Goal: Transaction & Acquisition: Purchase product/service

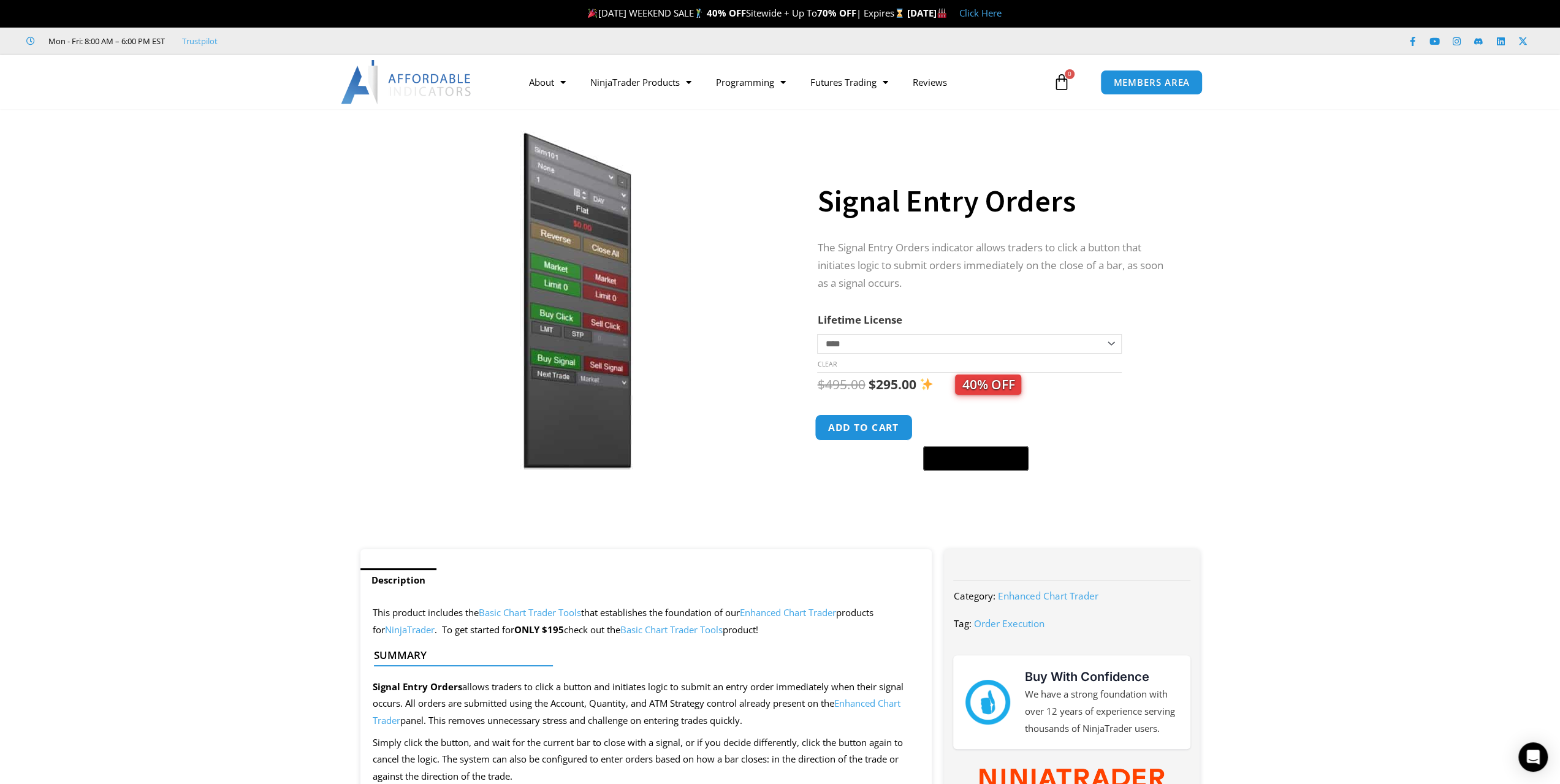
click at [886, 430] on button "Add to cart" at bounding box center [864, 428] width 98 height 26
click at [1150, 85] on span "MEMBERS AREA" at bounding box center [1151, 82] width 84 height 10
click at [1148, 82] on span "MEMBERS AREA" at bounding box center [1151, 82] width 84 height 10
click at [1141, 77] on span "MEMBERS AREA" at bounding box center [1151, 82] width 84 height 10
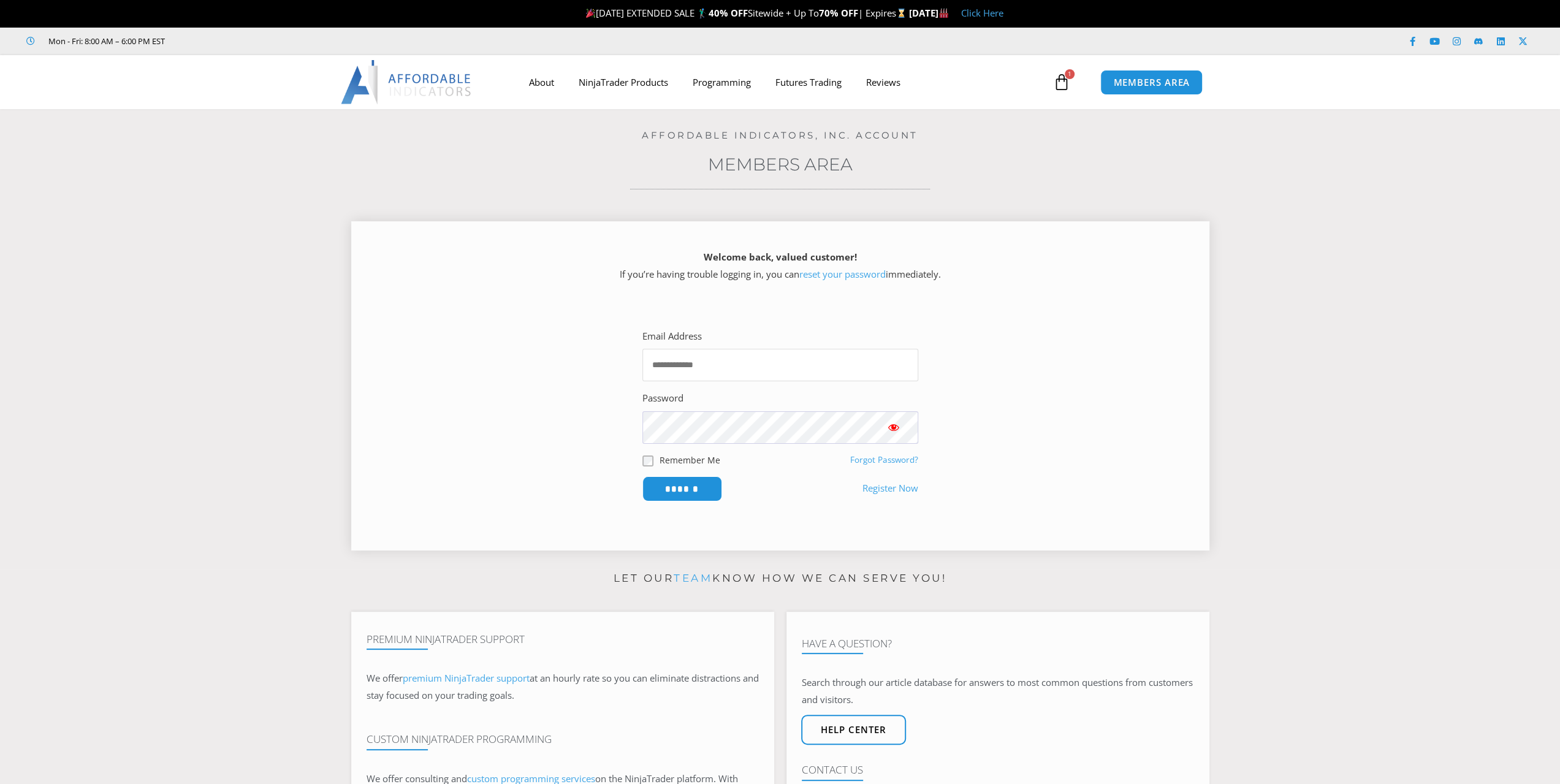
click at [697, 365] on input "Email Address" at bounding box center [781, 365] width 276 height 32
click at [662, 366] on input "Email Address" at bounding box center [781, 365] width 276 height 32
drag, startPoint x: 662, startPoint y: 366, endPoint x: 654, endPoint y: 363, distance: 8.5
click at [653, 363] on input "Email Address" at bounding box center [781, 365] width 276 height 32
click at [687, 366] on input "Email Address" at bounding box center [781, 365] width 276 height 32
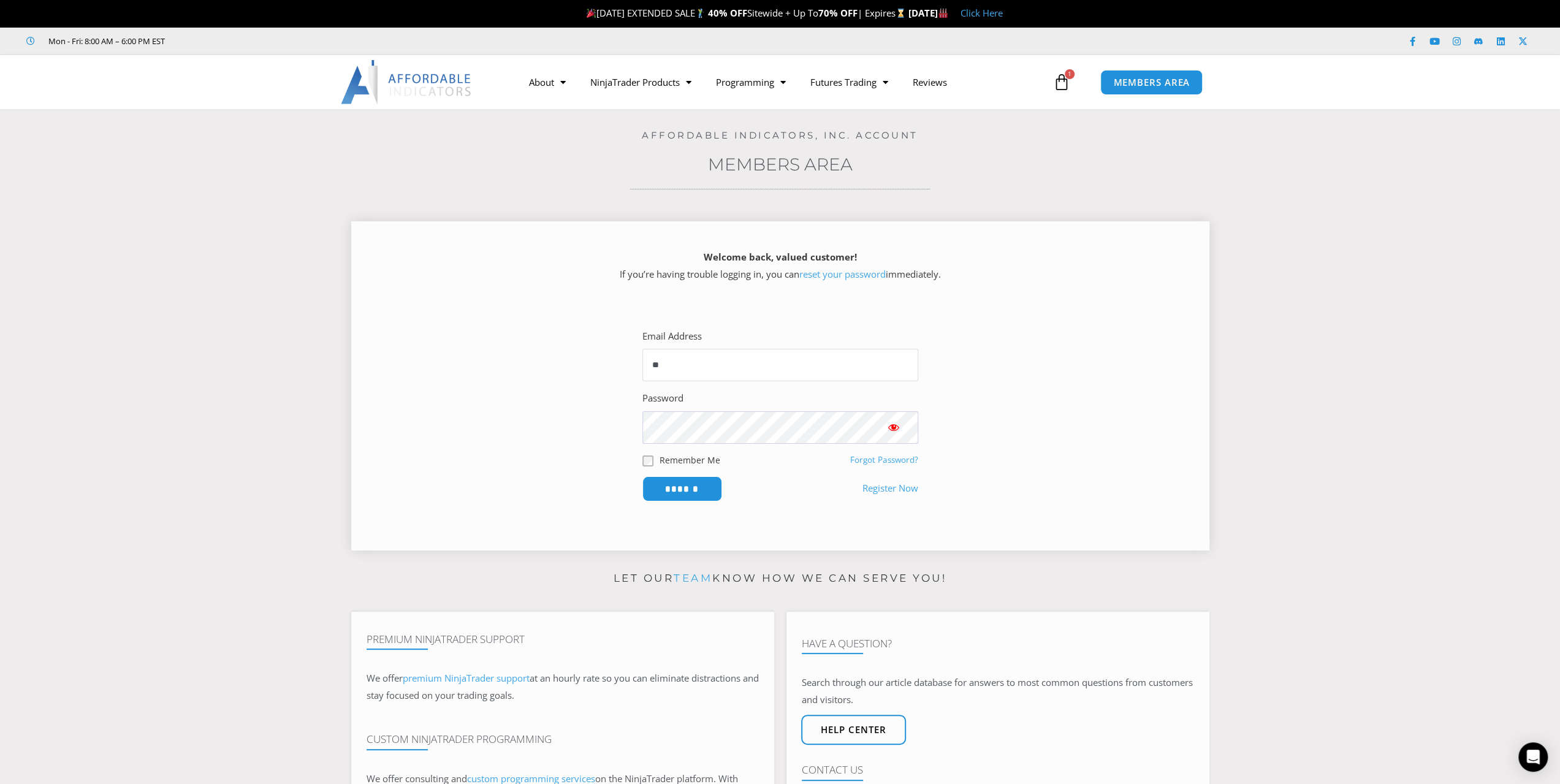
type input "*"
type input "**********"
click at [706, 484] on input "******" at bounding box center [682, 488] width 84 height 26
click at [689, 486] on input "******" at bounding box center [683, 488] width 80 height 25
click at [722, 369] on input "Email Address" at bounding box center [781, 365] width 276 height 32
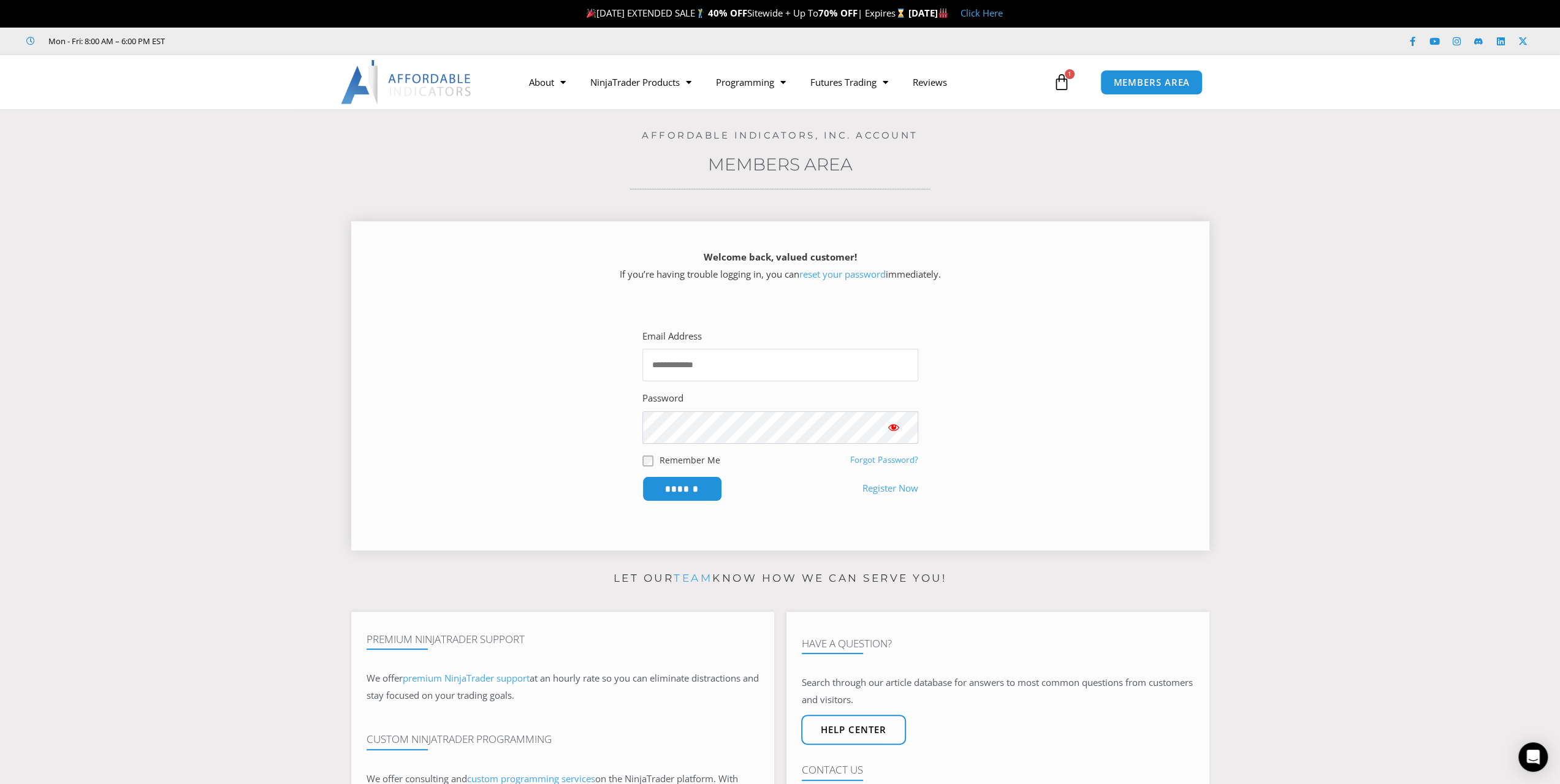
type input "**********"
click at [643, 476] on input "******" at bounding box center [683, 488] width 80 height 25
click at [697, 492] on input "******" at bounding box center [682, 488] width 84 height 26
click at [895, 431] on span "Show password" at bounding box center [894, 428] width 12 height 12
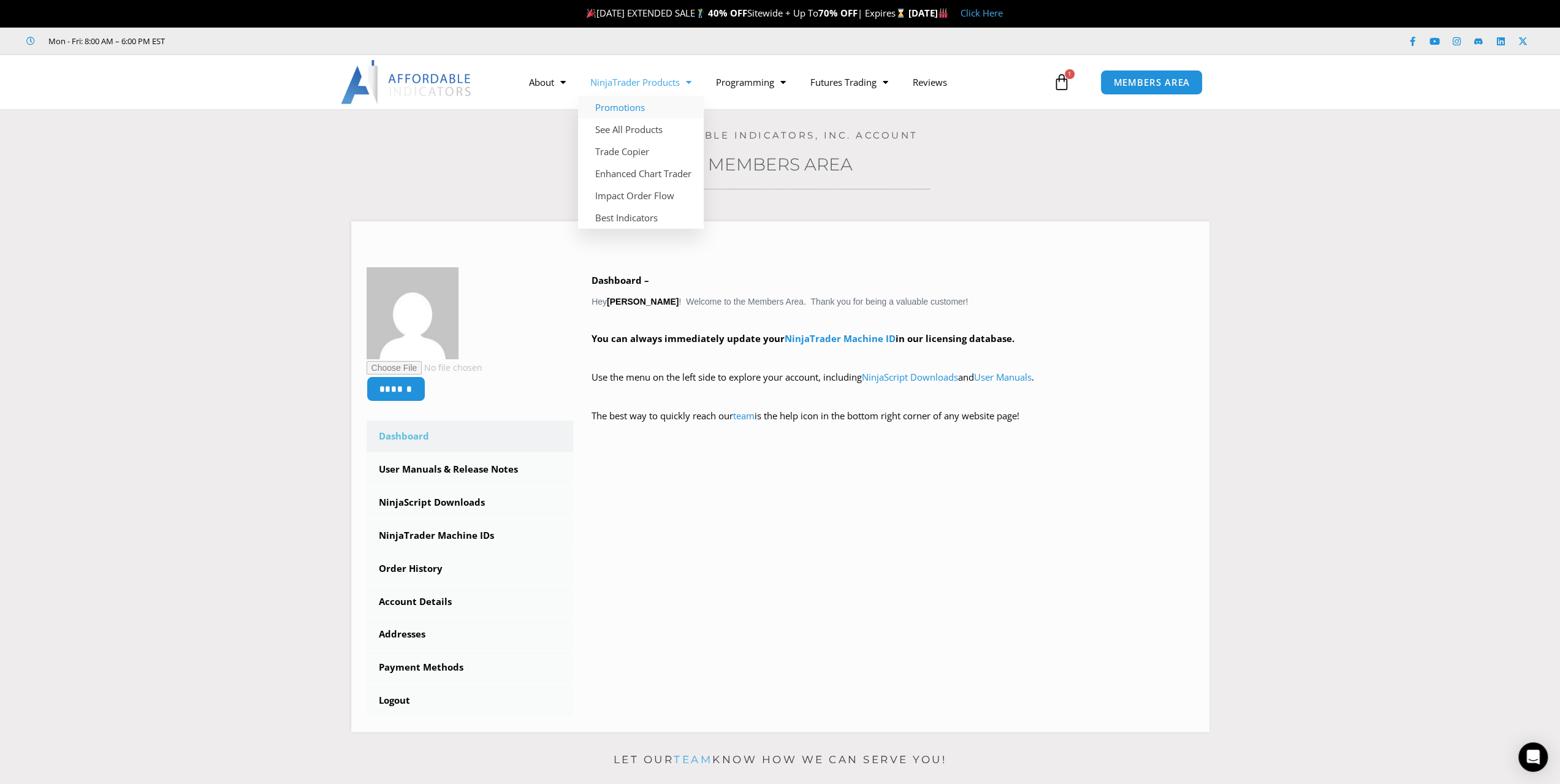
click at [634, 108] on link "Promotions" at bounding box center [641, 107] width 126 height 22
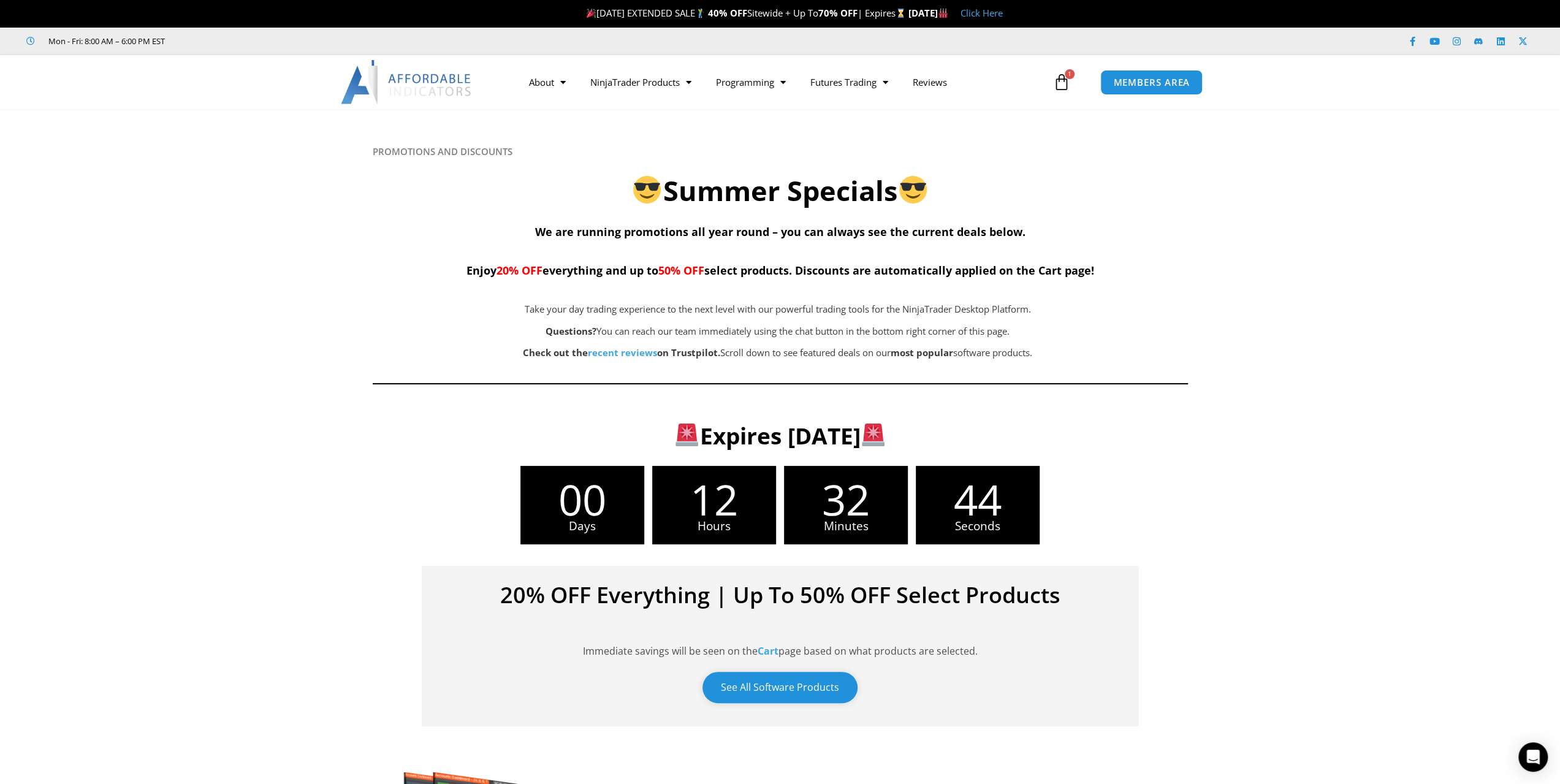
click at [798, 690] on link "See All Software Products" at bounding box center [780, 687] width 155 height 31
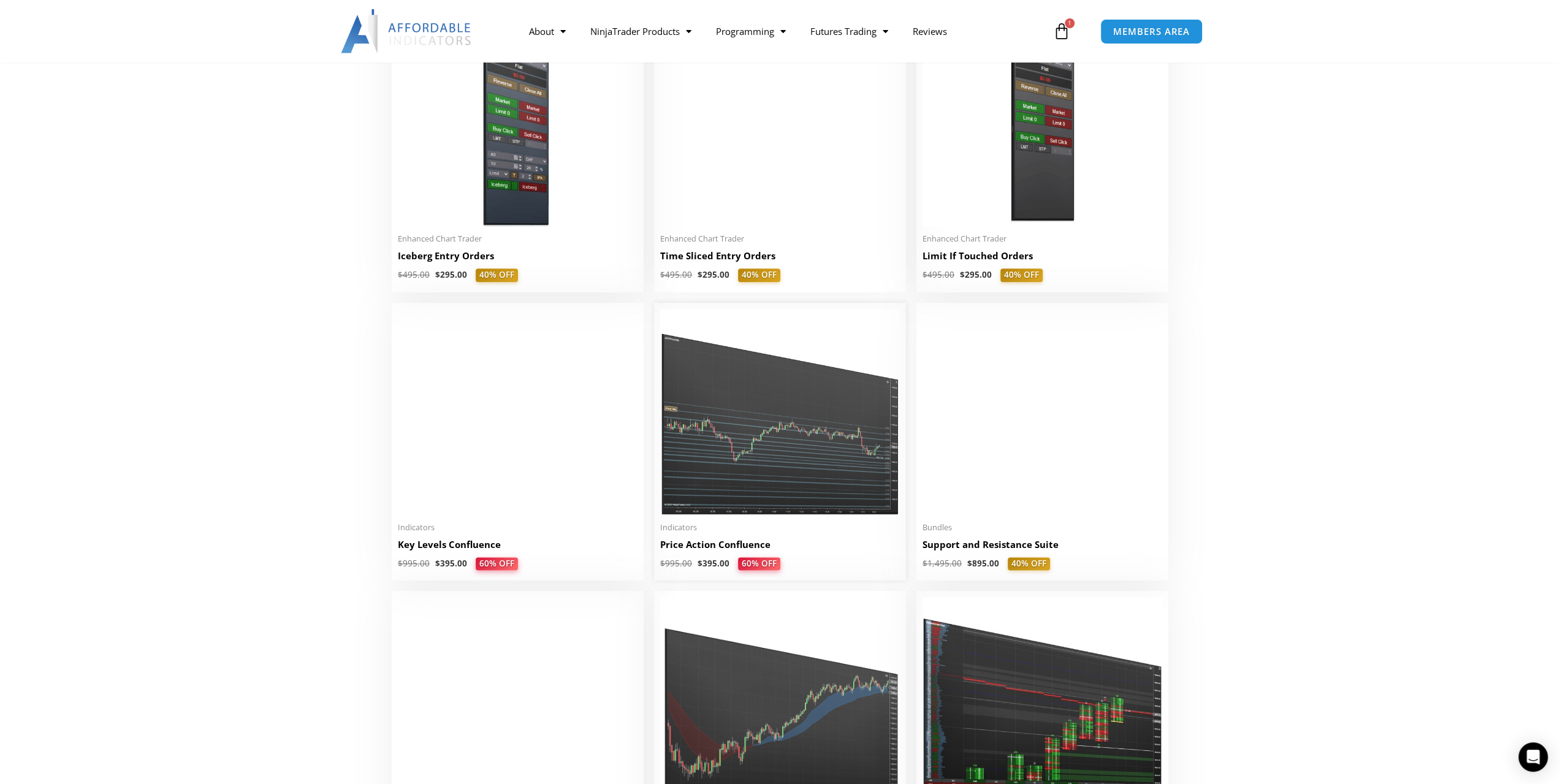
scroll to position [1839, 0]
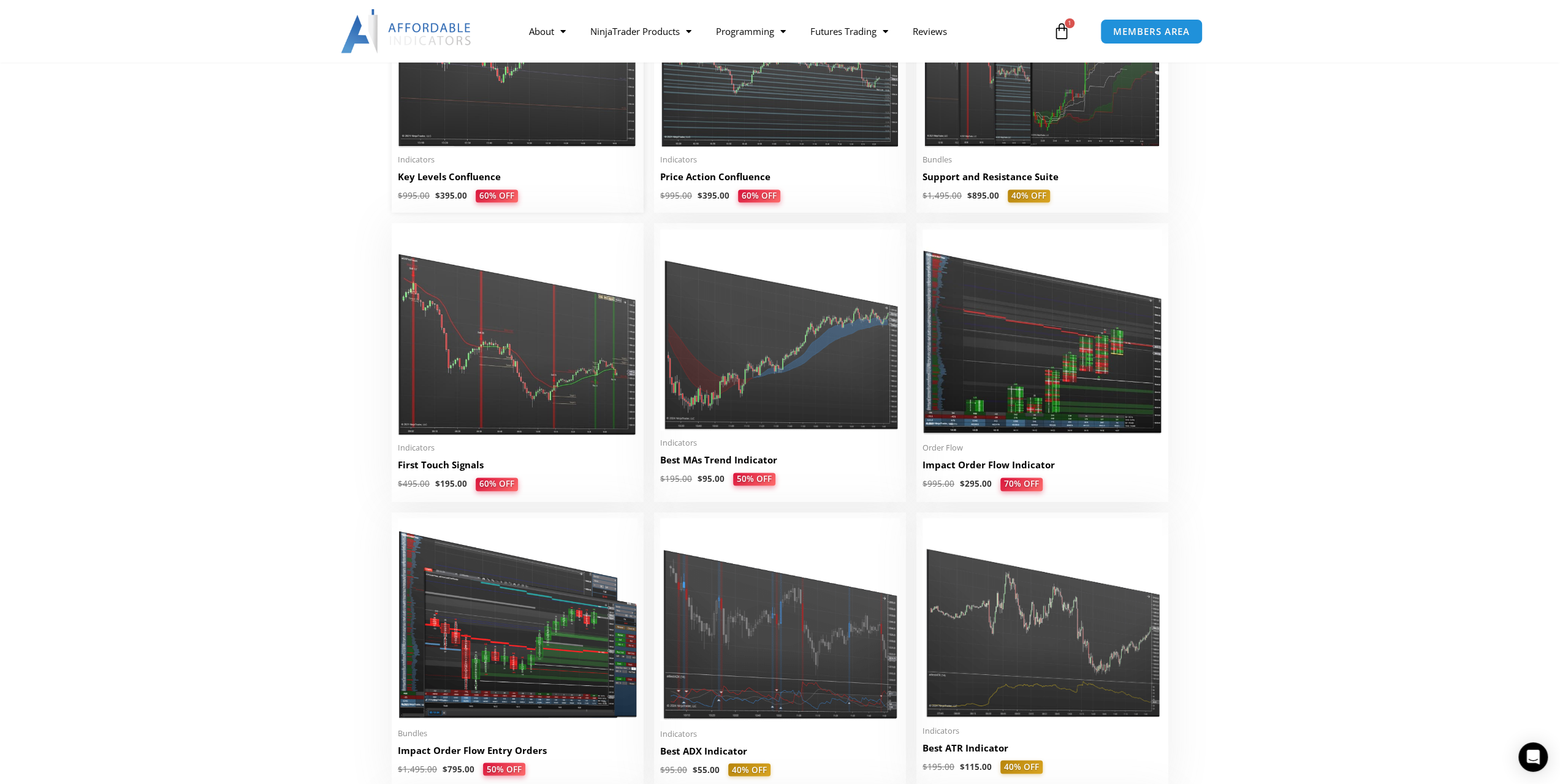
click at [430, 180] on h2 "Key Levels Confluence" at bounding box center [518, 177] width 239 height 13
click at [465, 144] on img at bounding box center [518, 44] width 239 height 206
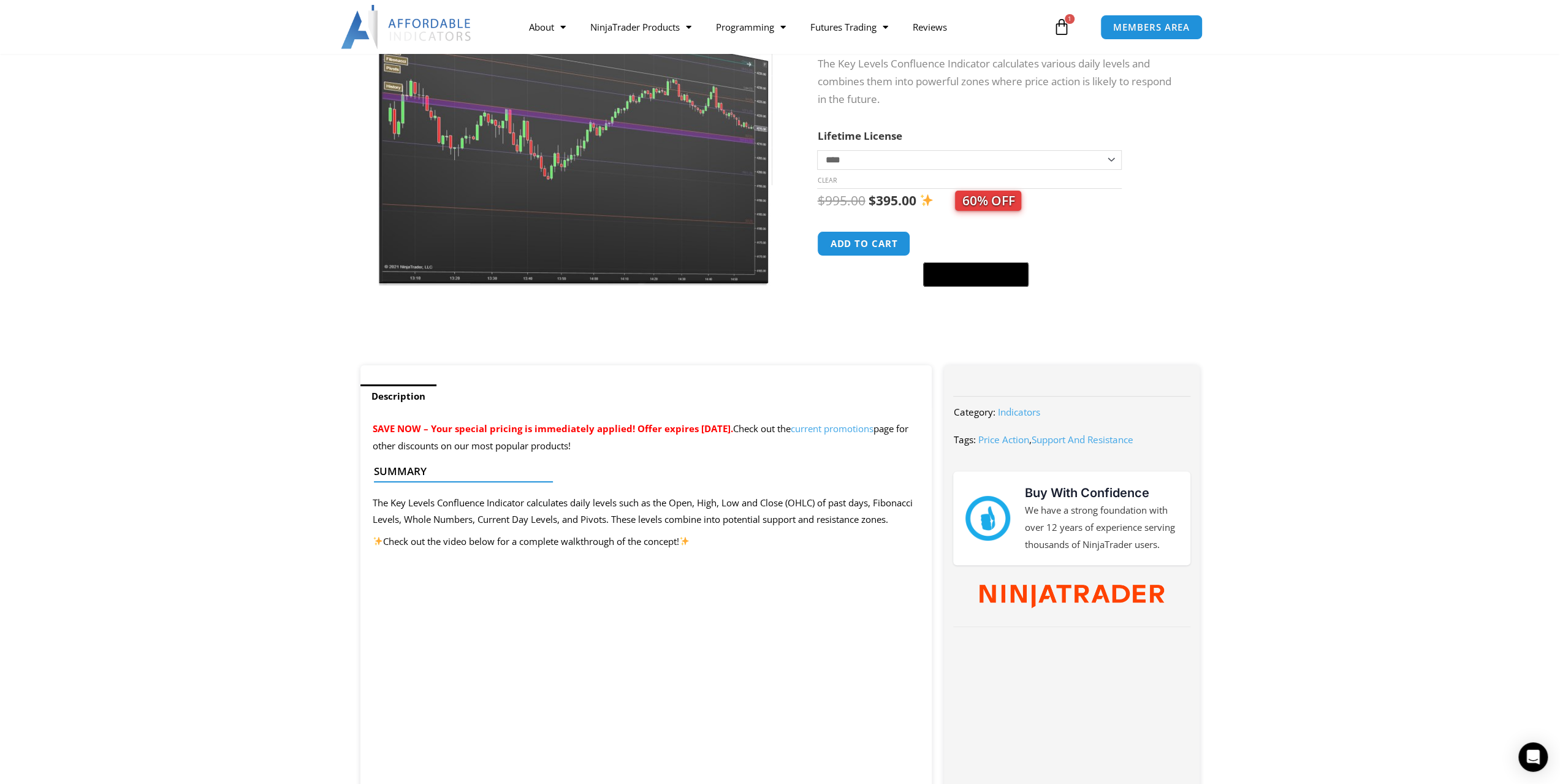
scroll to position [122, 0]
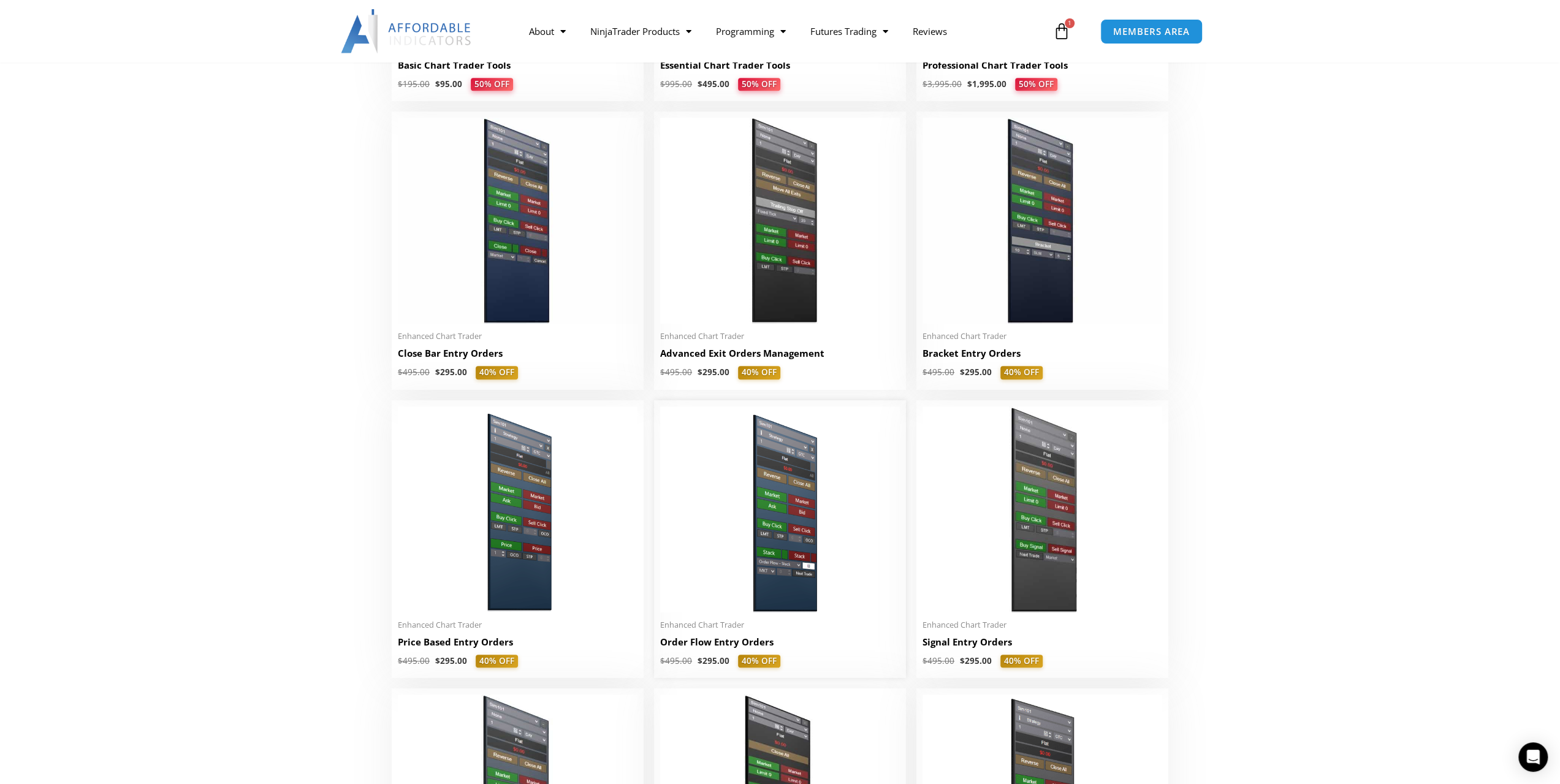
scroll to position [858, 0]
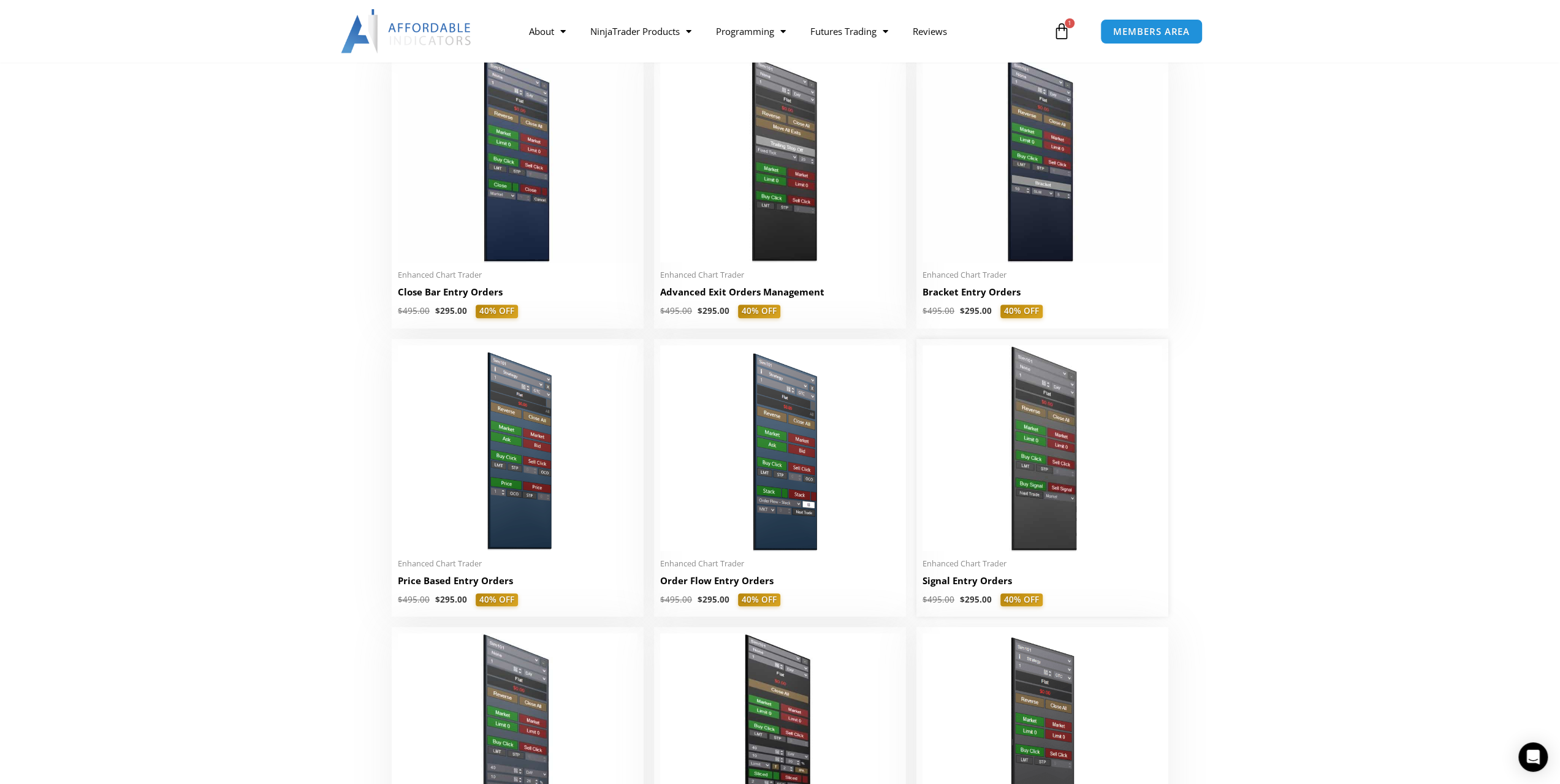
click at [1031, 499] on img at bounding box center [1042, 448] width 239 height 206
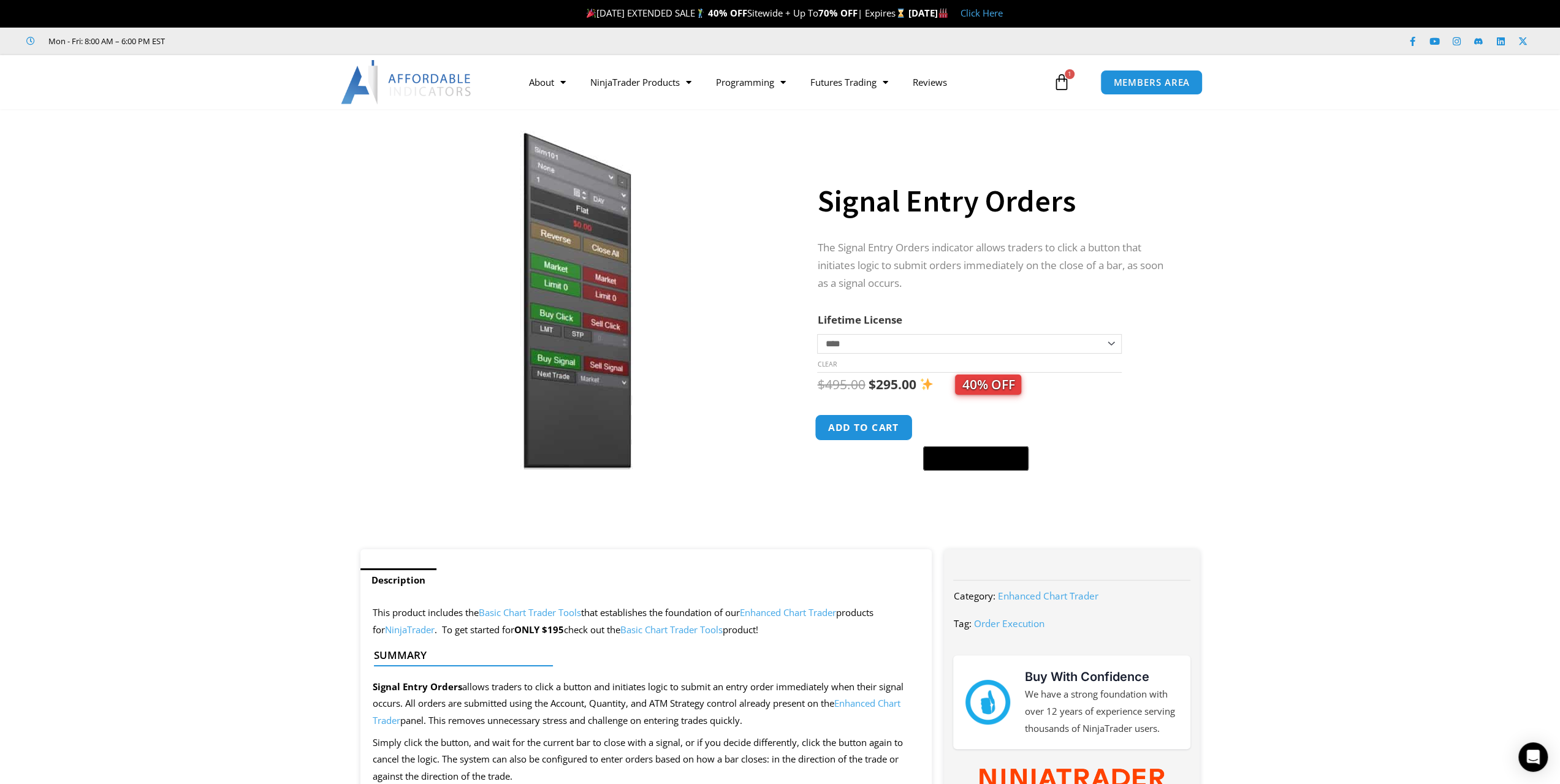
click at [877, 428] on button "Add to cart" at bounding box center [864, 428] width 98 height 26
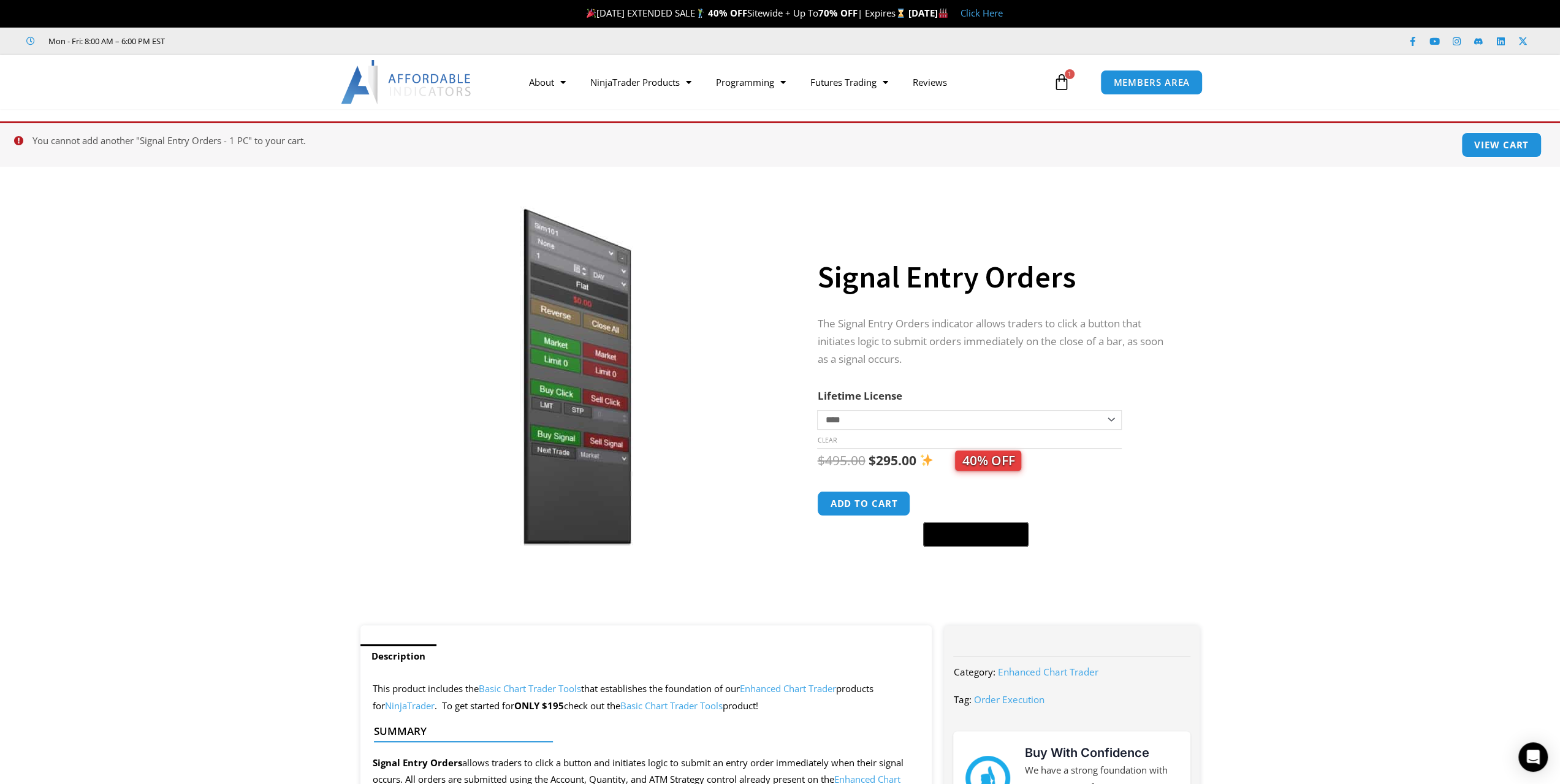
click at [675, 703] on link "Basic Chart Trader Tools" at bounding box center [671, 706] width 102 height 12
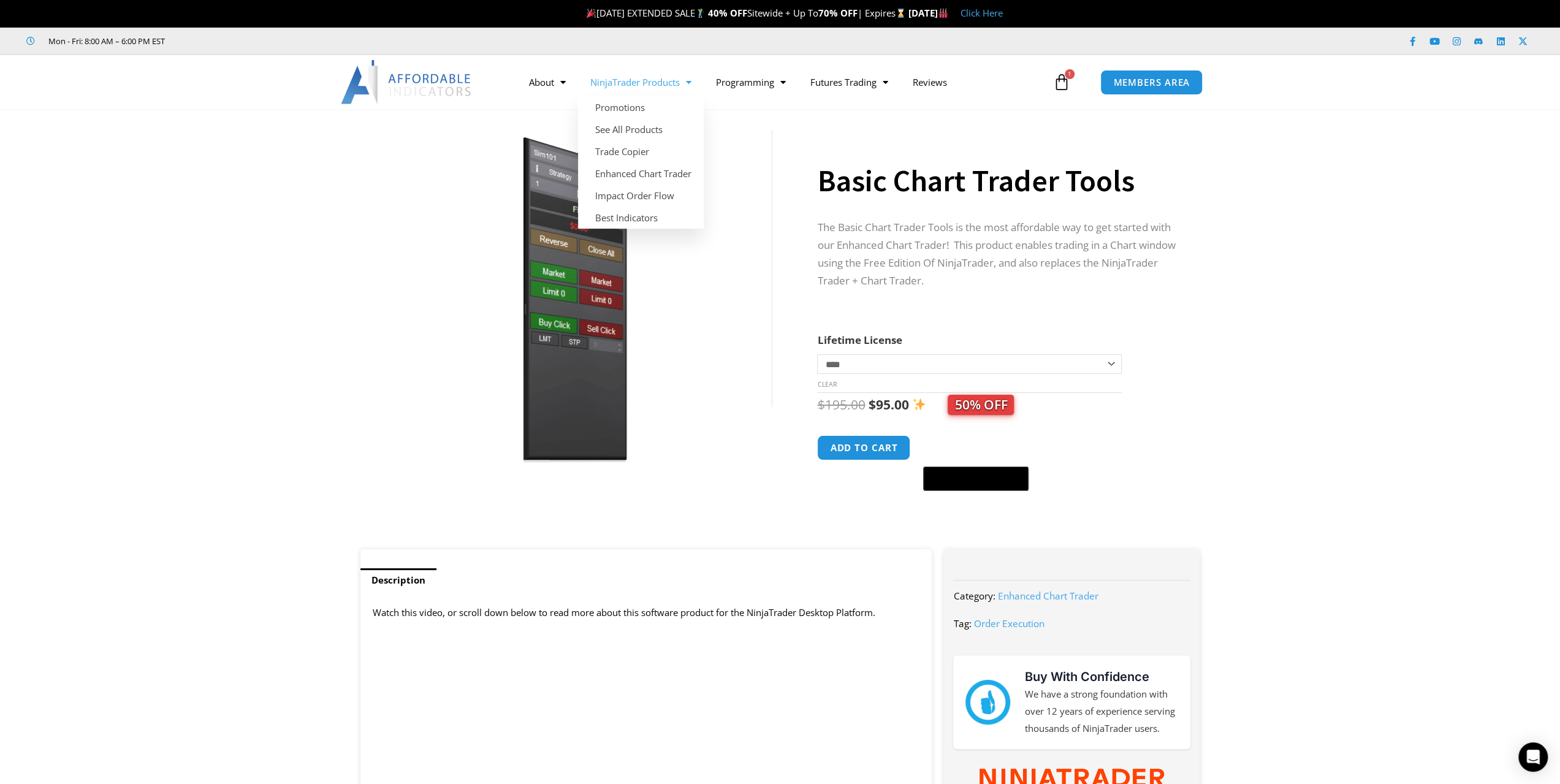
click at [626, 82] on link "NinjaTrader Products" at bounding box center [641, 83] width 126 height 28
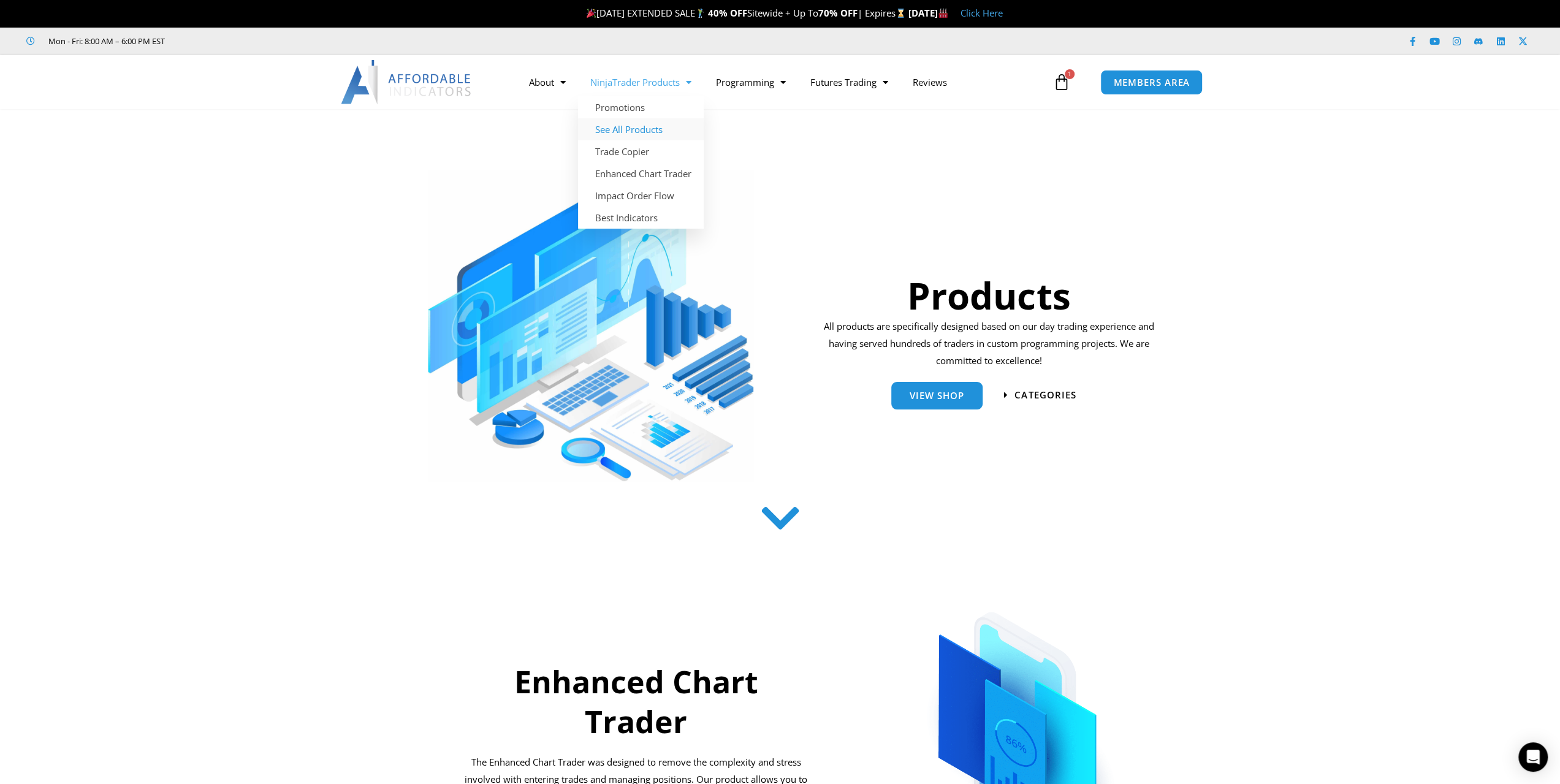
click at [630, 131] on link "See All Products" at bounding box center [641, 129] width 126 height 22
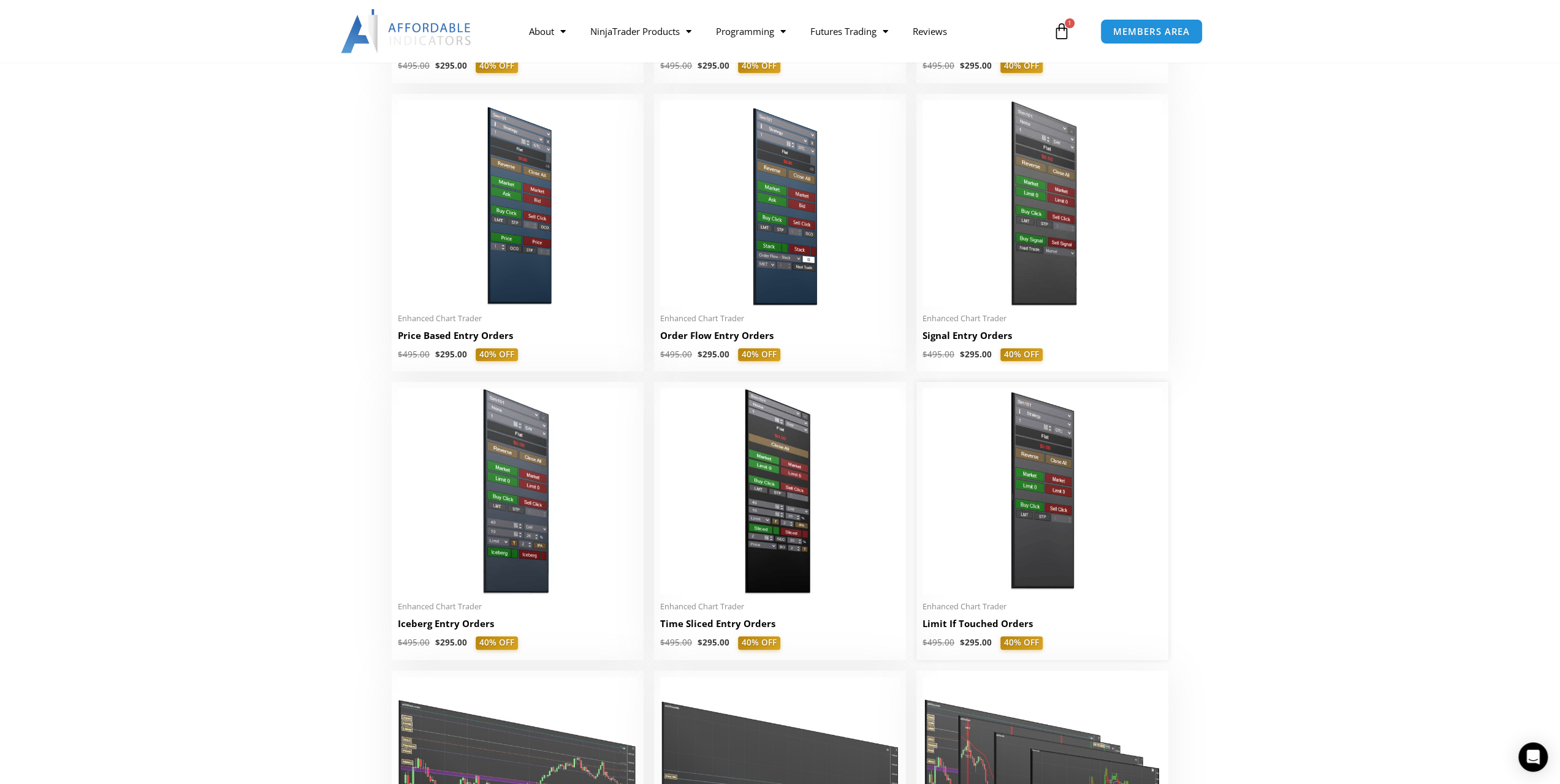
scroll to position [1165, 0]
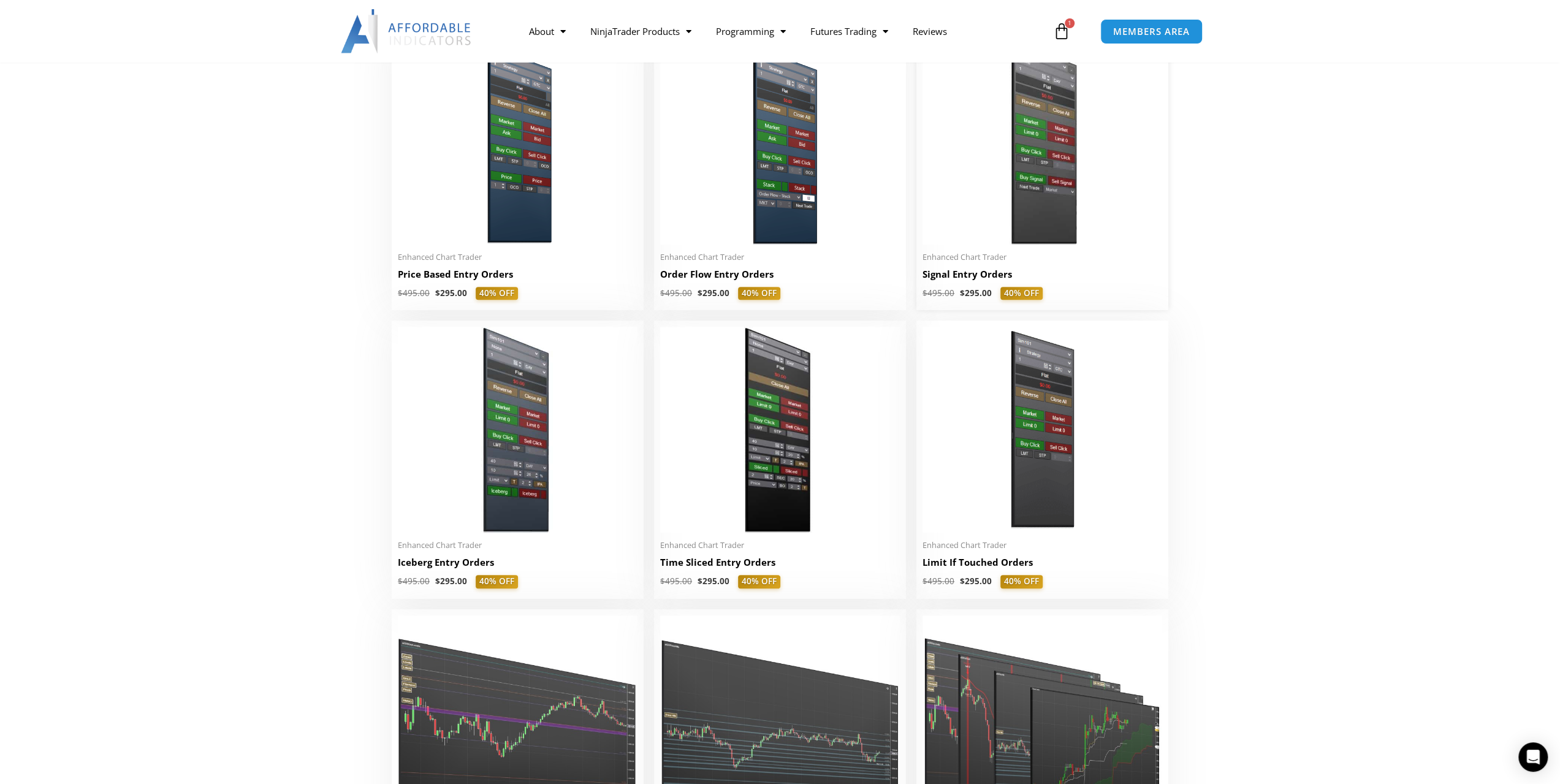
click at [981, 276] on h2 "Signal Entry Orders" at bounding box center [1042, 274] width 239 height 13
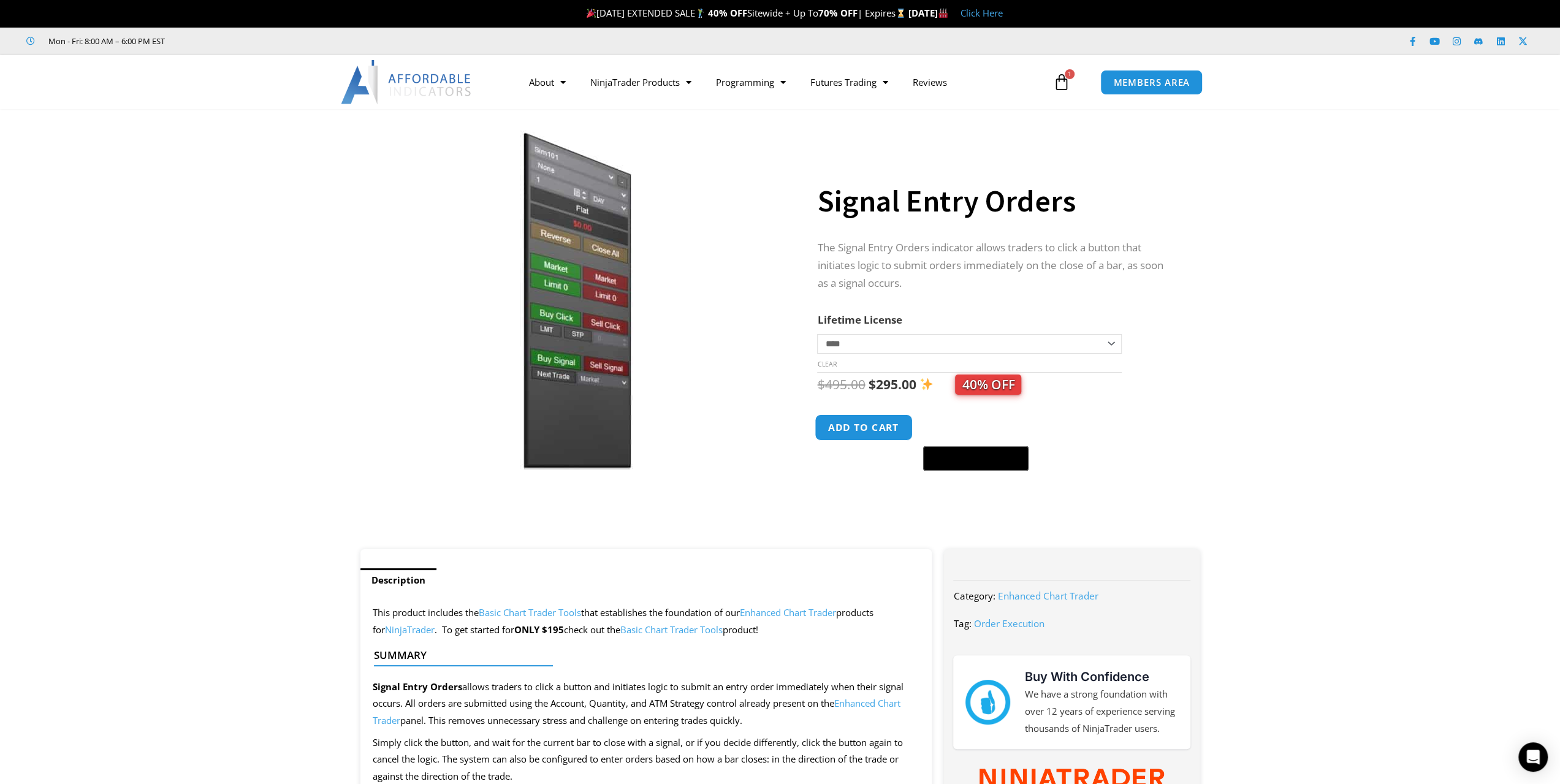
click at [890, 436] on button "Add to cart" at bounding box center [864, 428] width 98 height 26
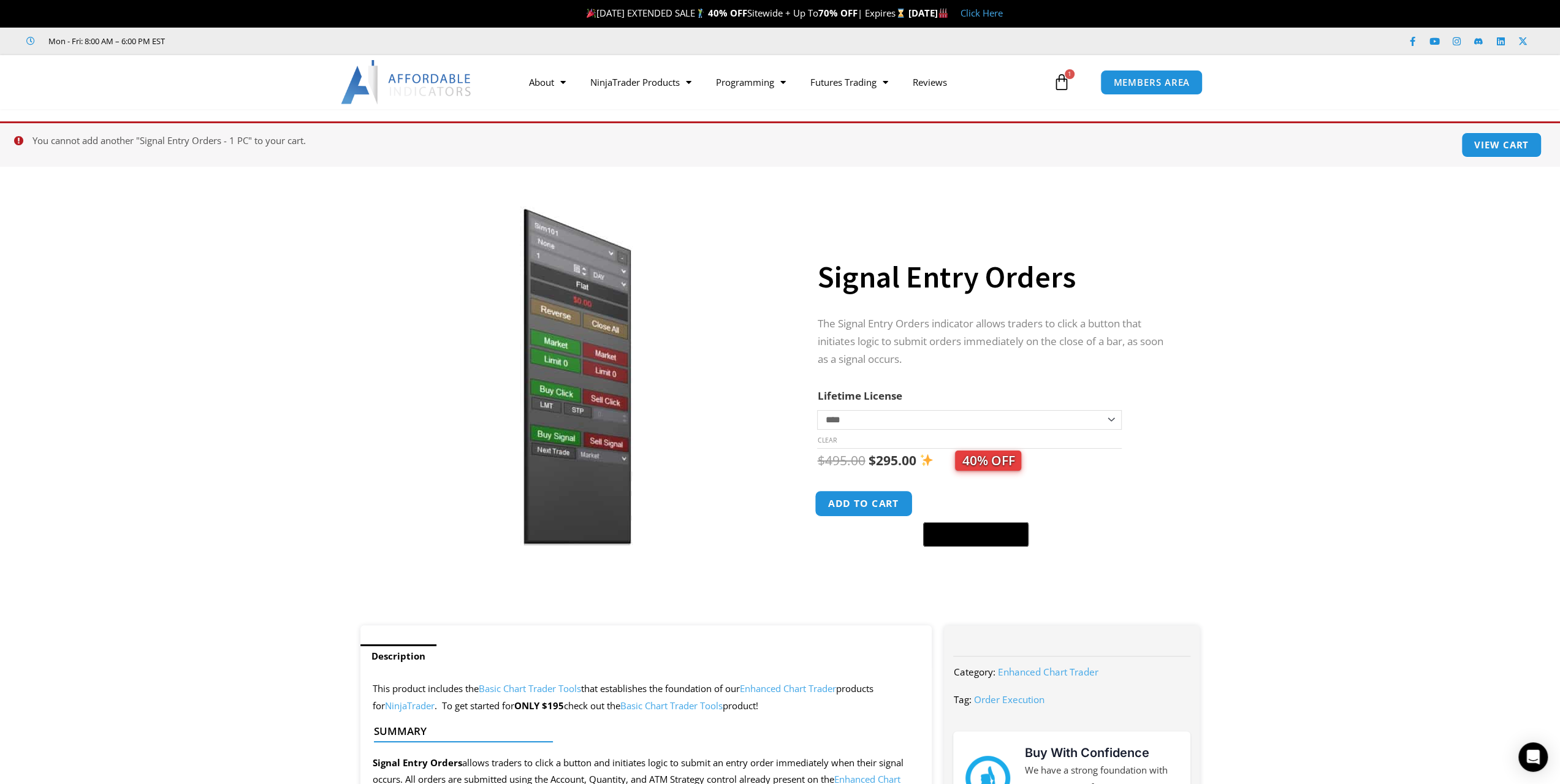
click at [875, 501] on button "Add to cart" at bounding box center [864, 503] width 98 height 26
click at [1070, 80] on icon at bounding box center [1061, 82] width 17 height 17
click at [1494, 139] on link "View cart" at bounding box center [1502, 145] width 85 height 26
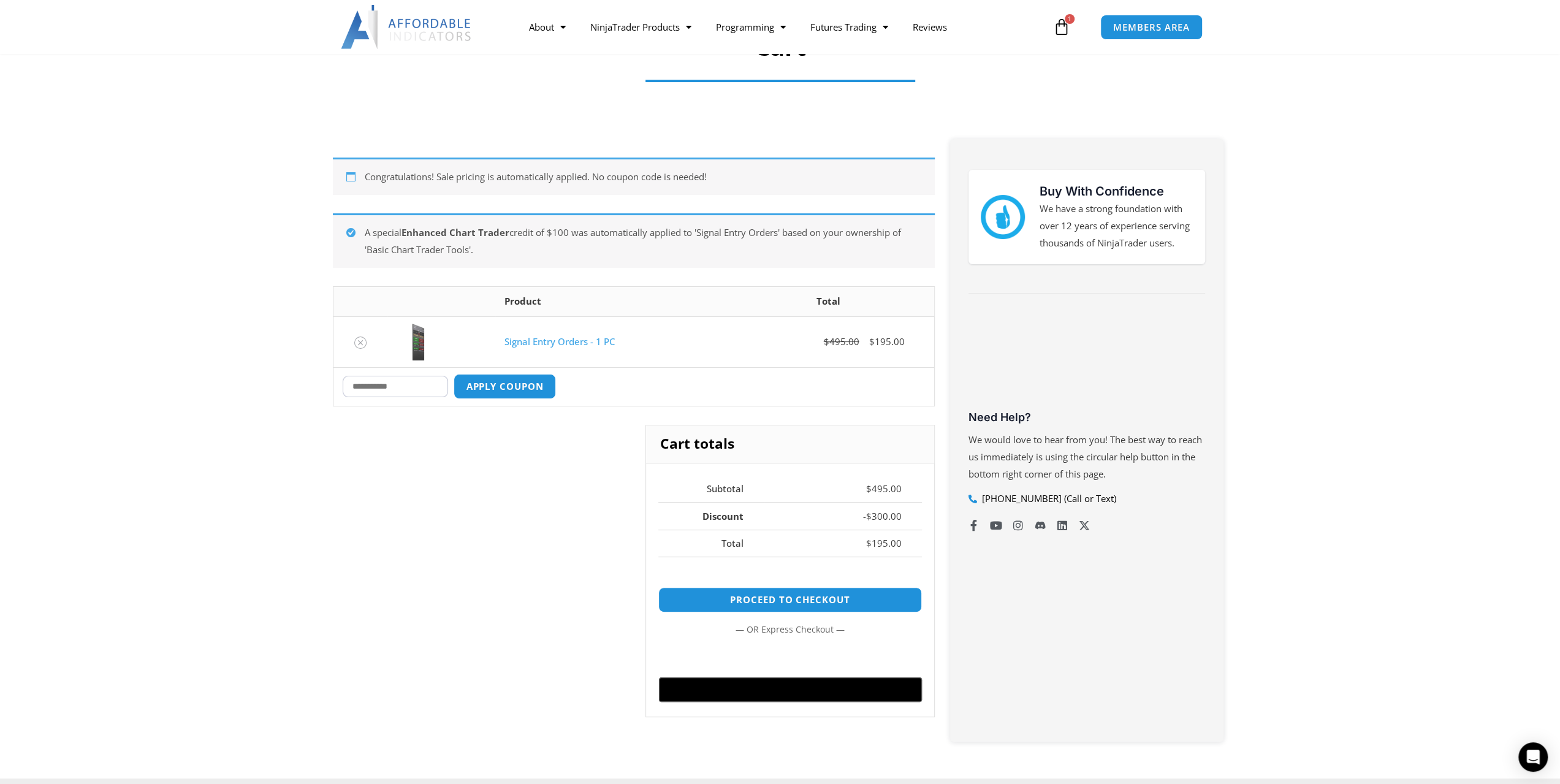
scroll to position [246, 0]
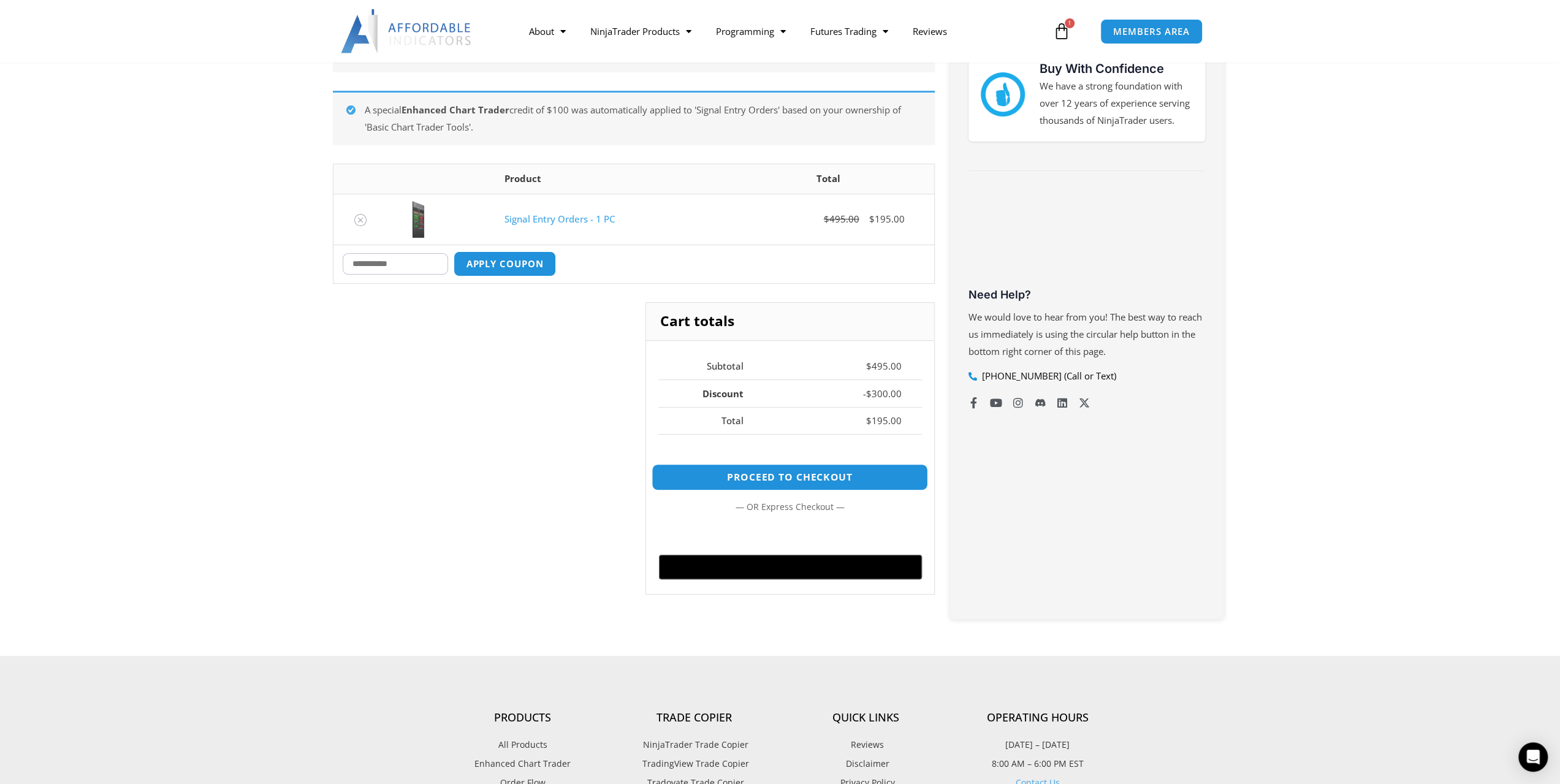
click at [890, 478] on link "Proceed to checkout" at bounding box center [789, 477] width 277 height 26
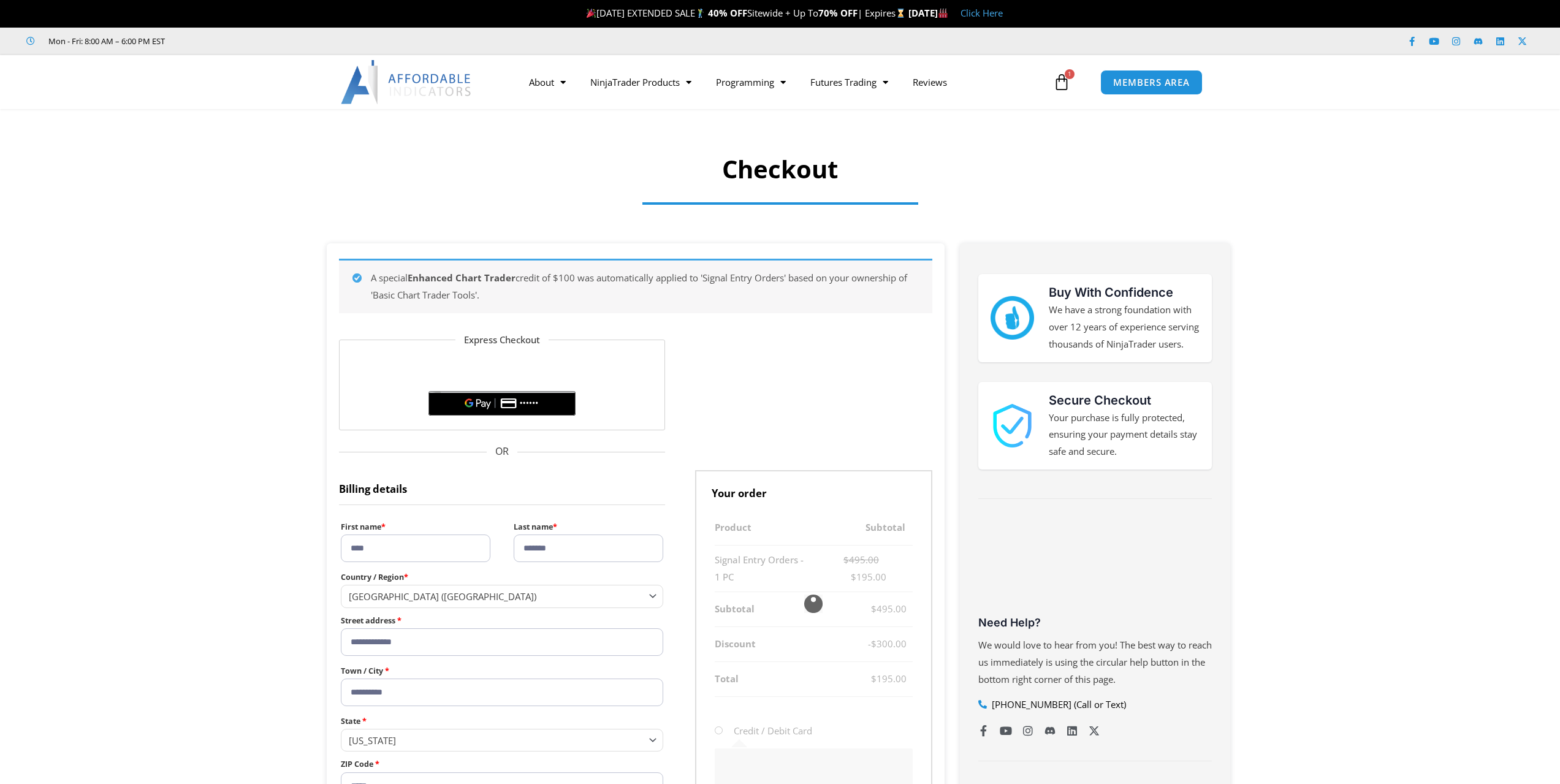
select select "**"
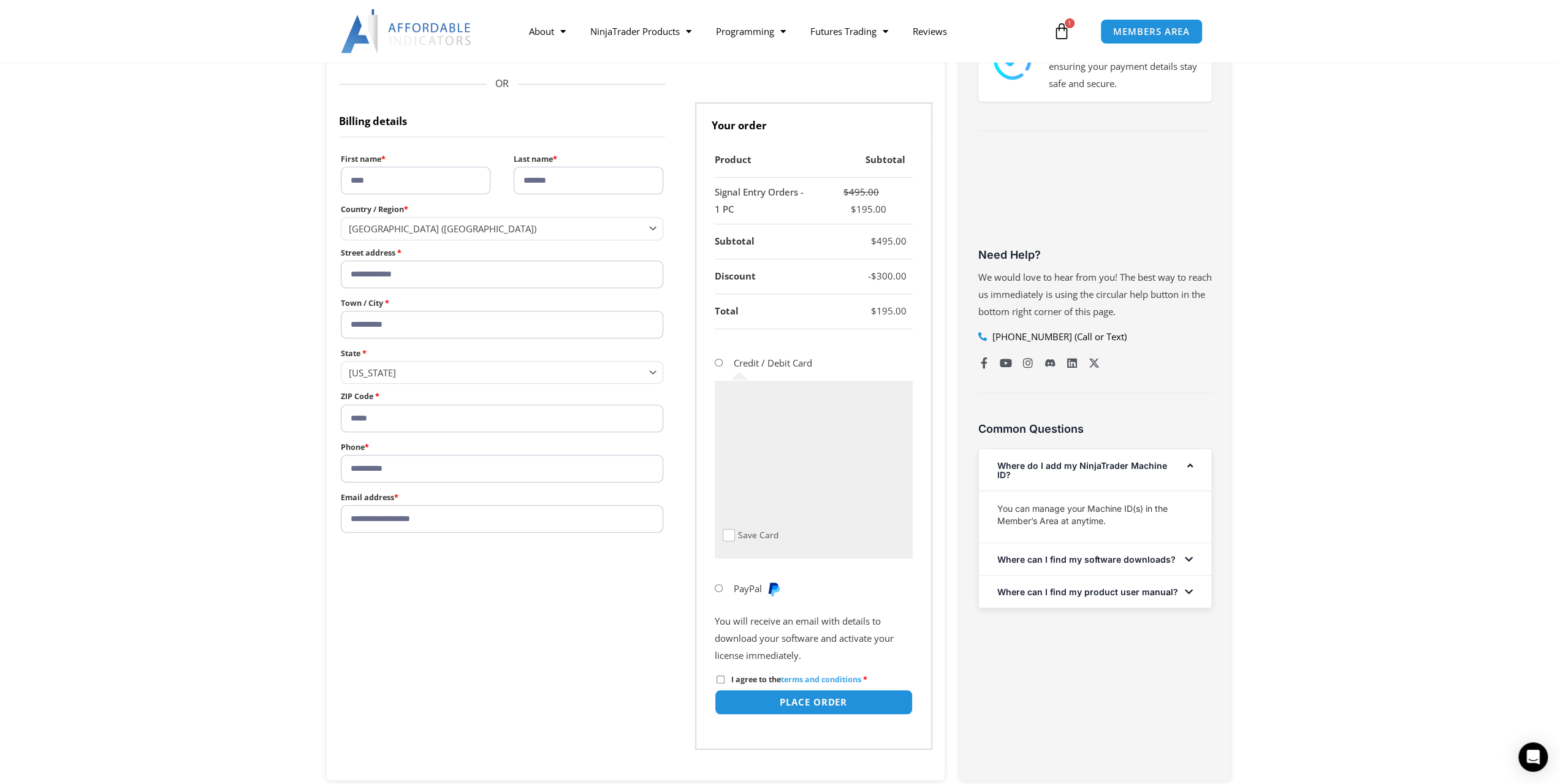
scroll to position [613, 0]
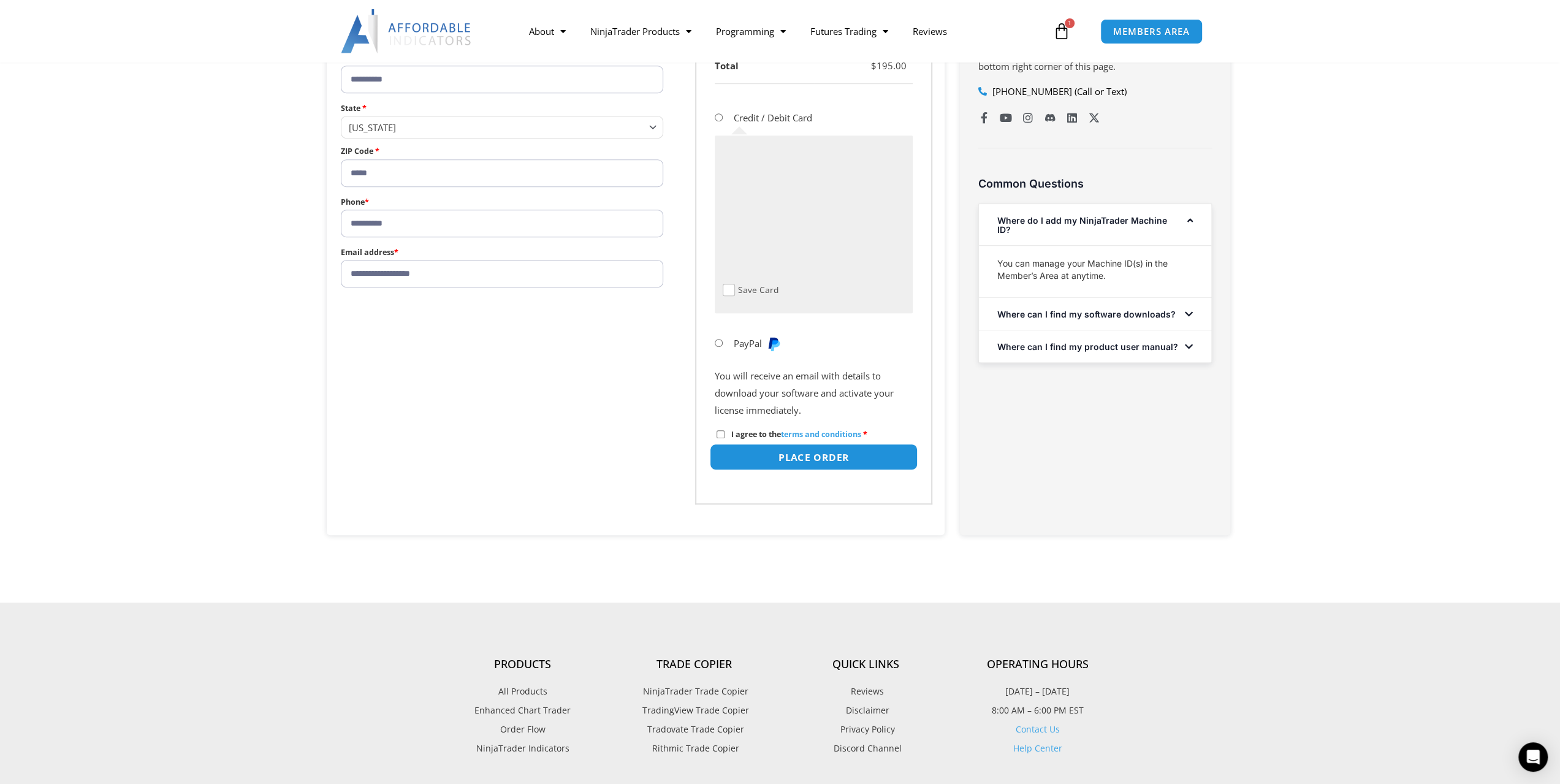
click at [794, 454] on button "Place order" at bounding box center [813, 457] width 208 height 26
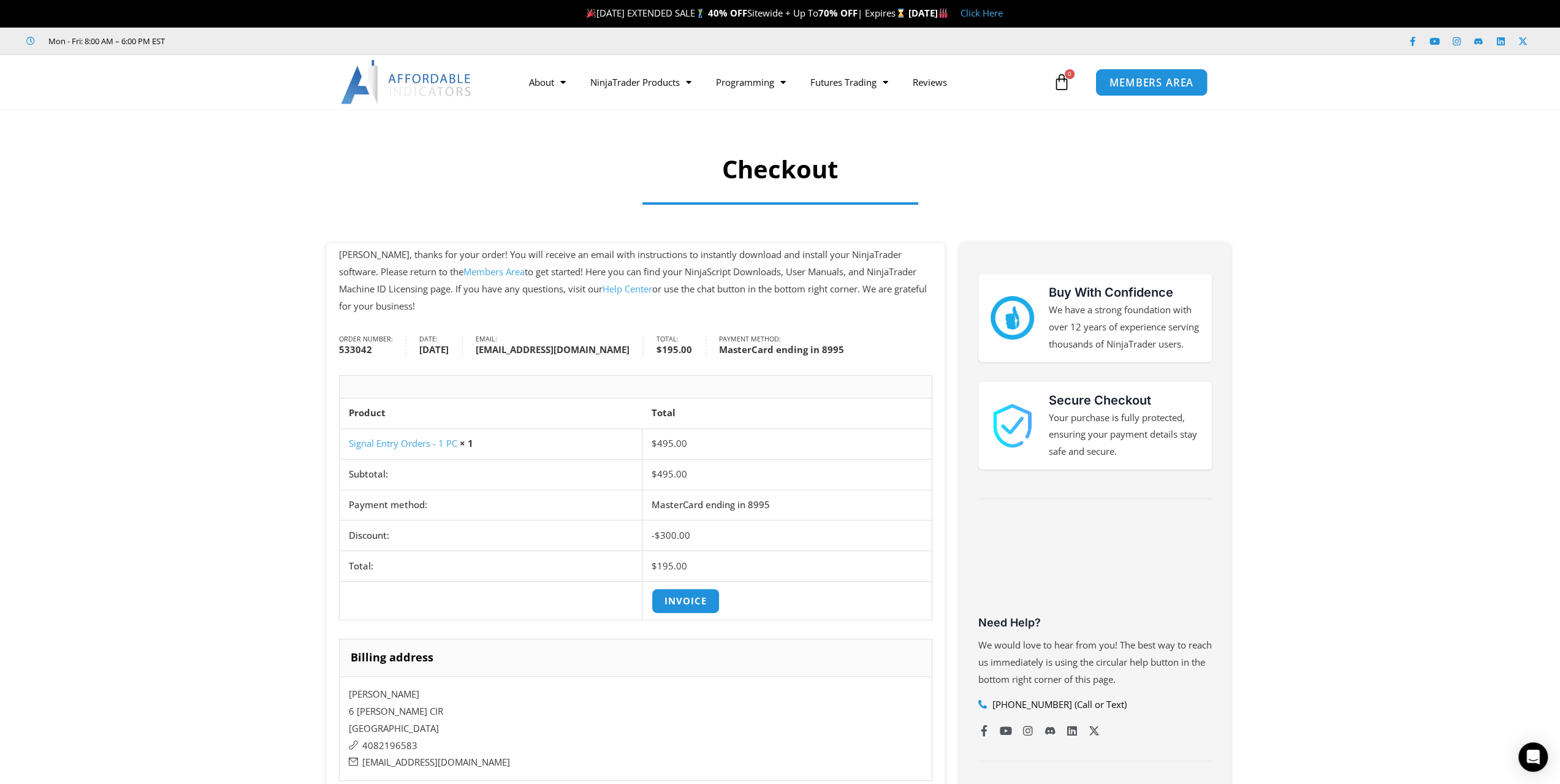
click at [1154, 83] on span "MEMBERS AREA" at bounding box center [1151, 82] width 84 height 10
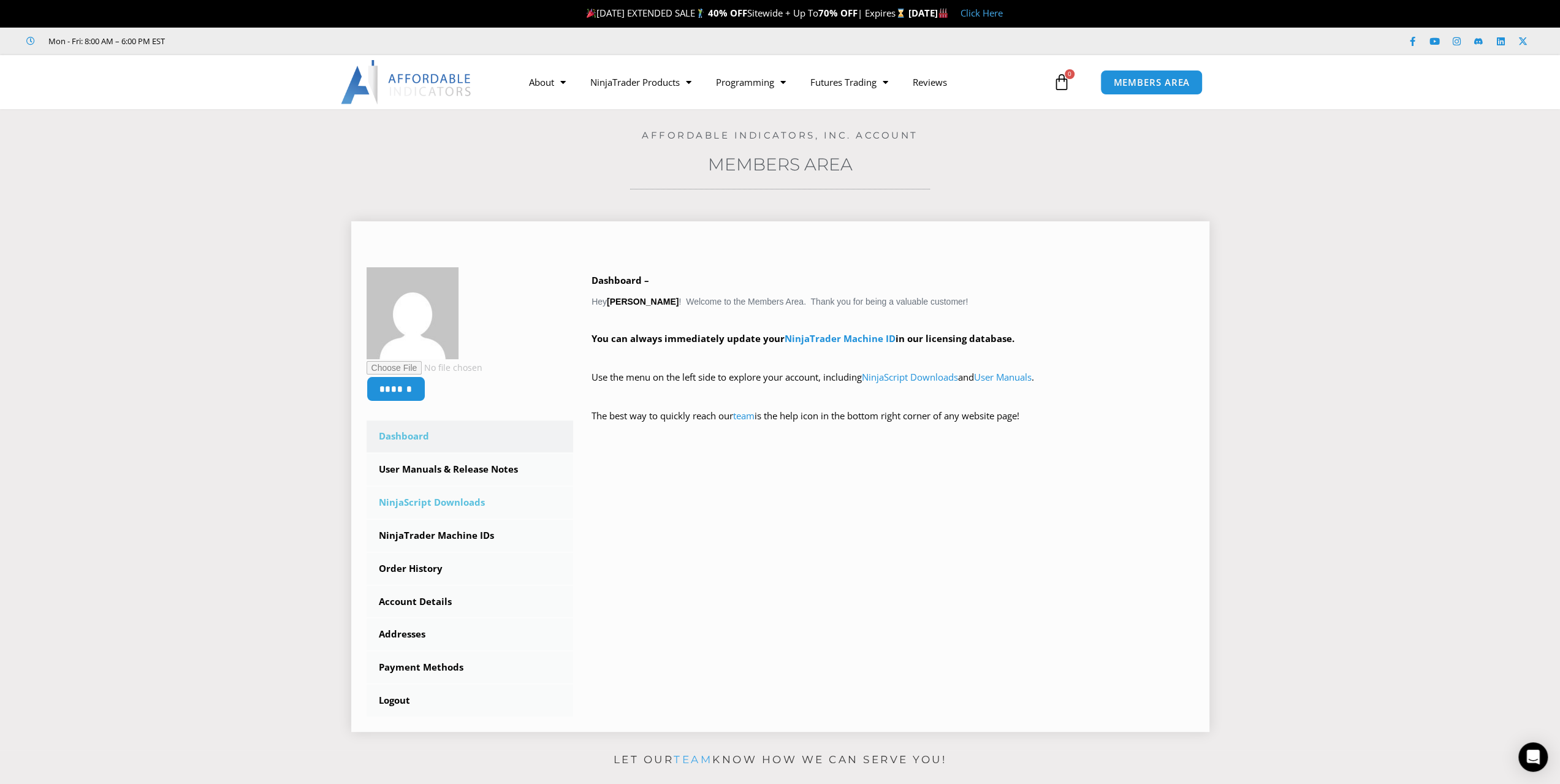
click at [453, 501] on link "NinjaScript Downloads" at bounding box center [470, 503] width 207 height 32
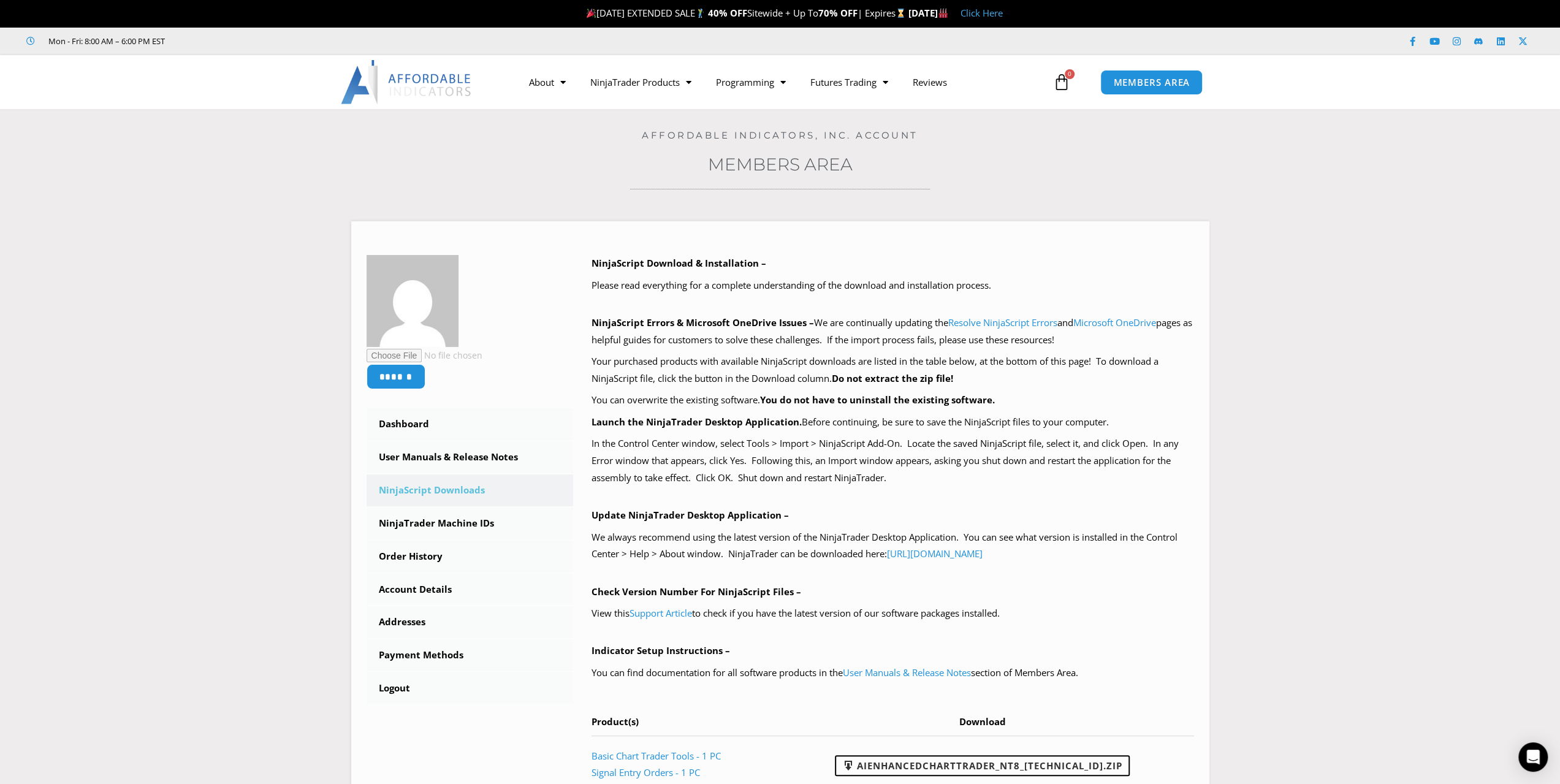
scroll to position [368, 0]
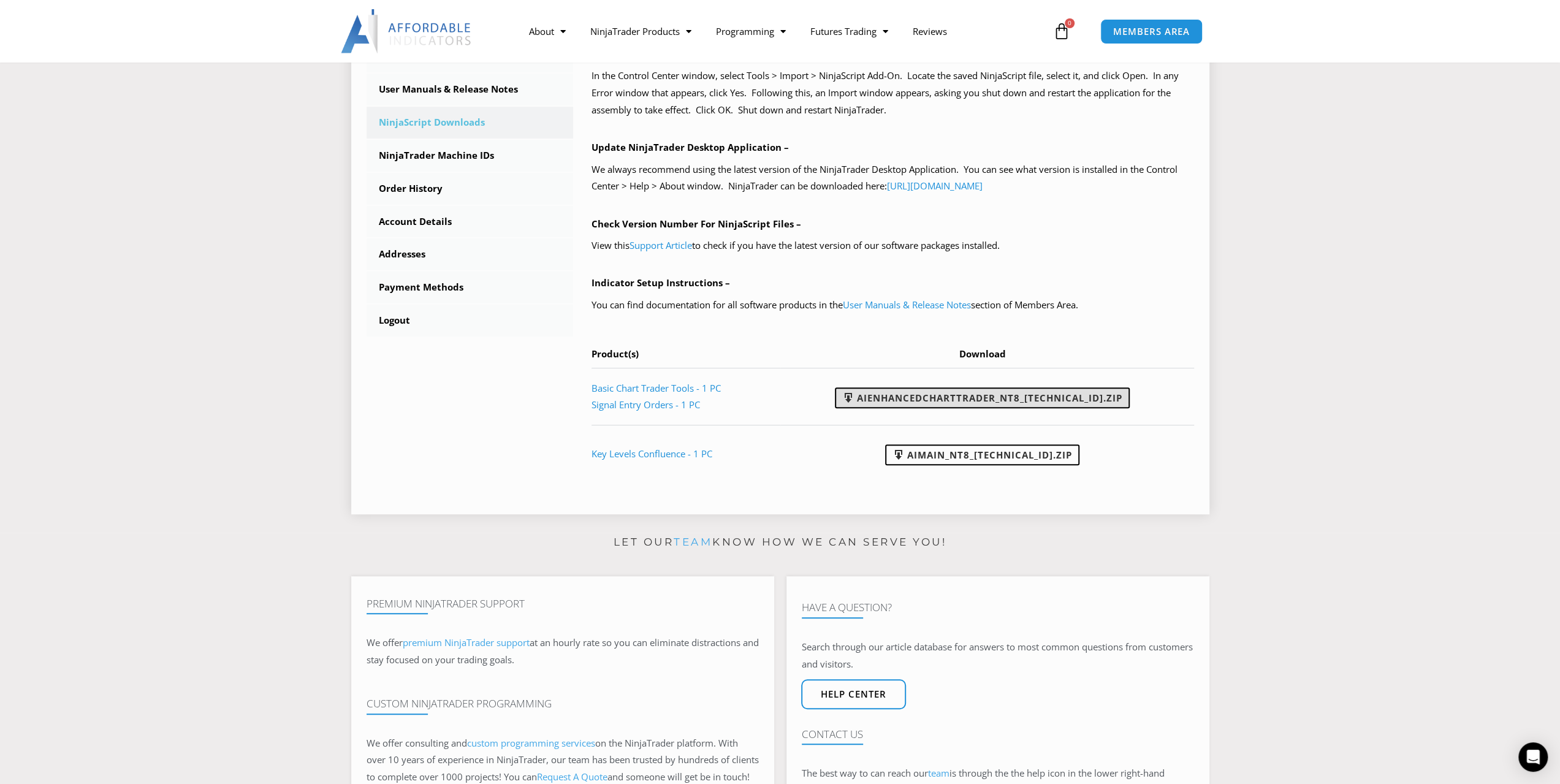
click at [917, 394] on link "AIEnhancedChartTrader_NT8_[TECHNICAL_ID].zip" at bounding box center [982, 398] width 295 height 21
